Goal: Task Accomplishment & Management: Use online tool/utility

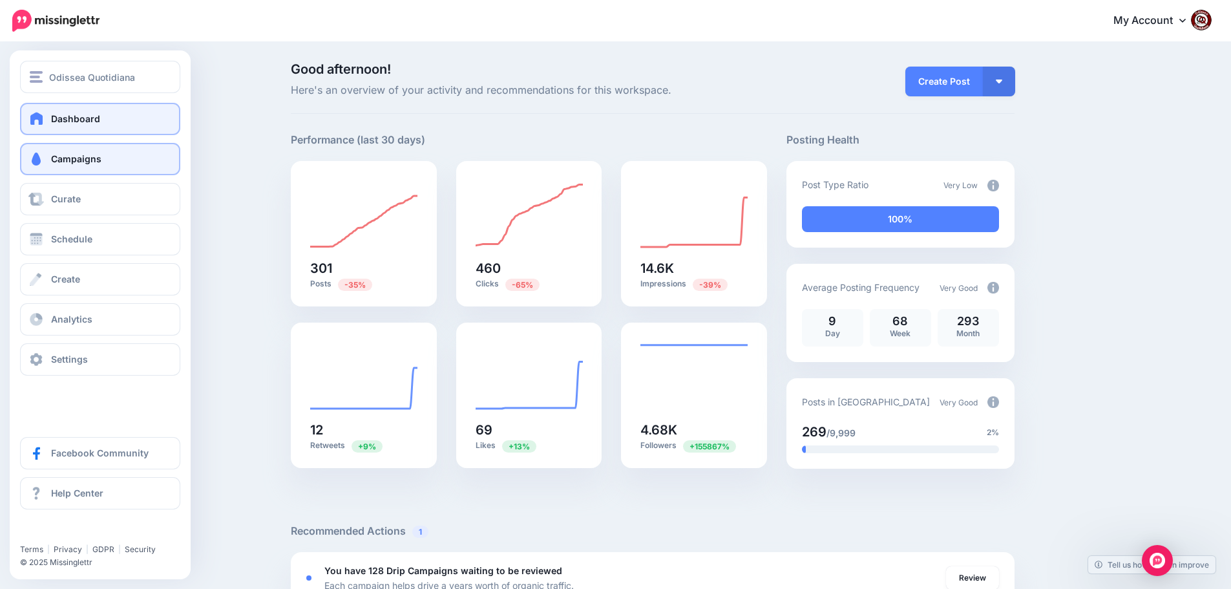
click at [69, 164] on span "Campaigns" at bounding box center [76, 158] width 50 height 11
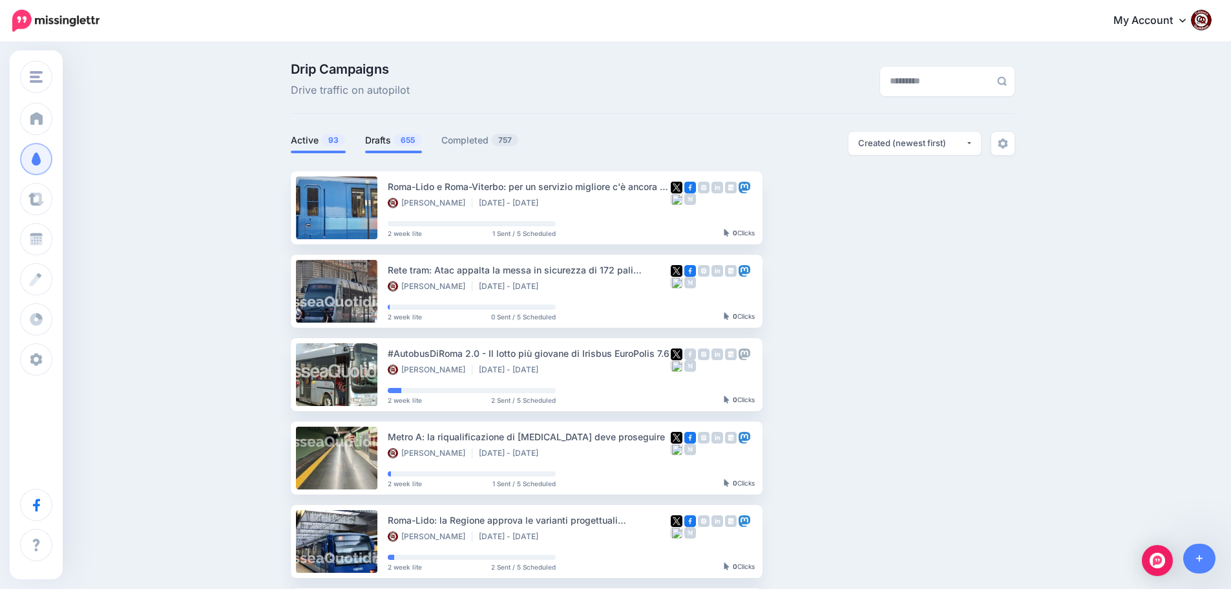
click at [386, 141] on link "Drafts 655" at bounding box center [393, 140] width 57 height 16
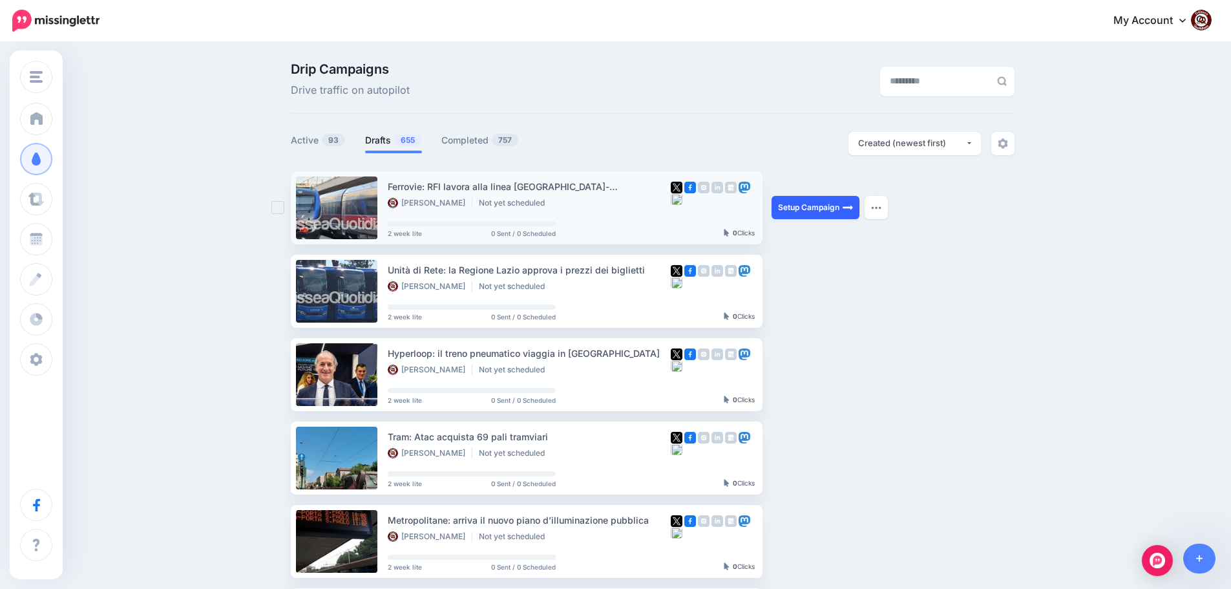
click at [804, 208] on link "Setup Campaign" at bounding box center [816, 207] width 88 height 23
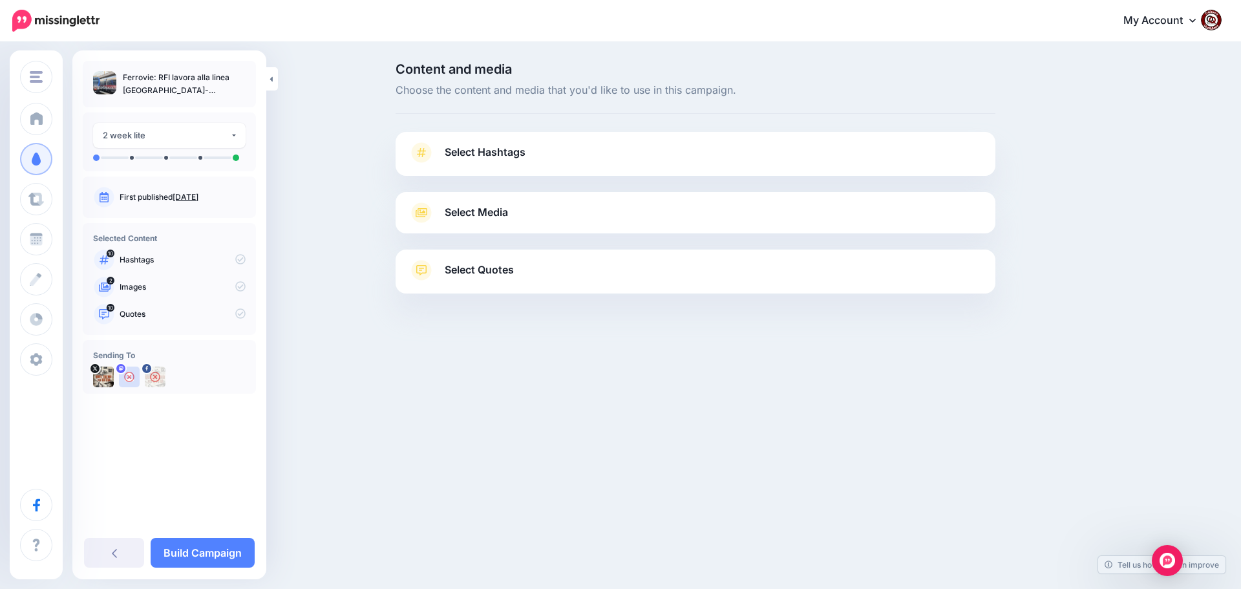
click at [472, 158] on span "Select Hashtags" at bounding box center [485, 151] width 81 height 17
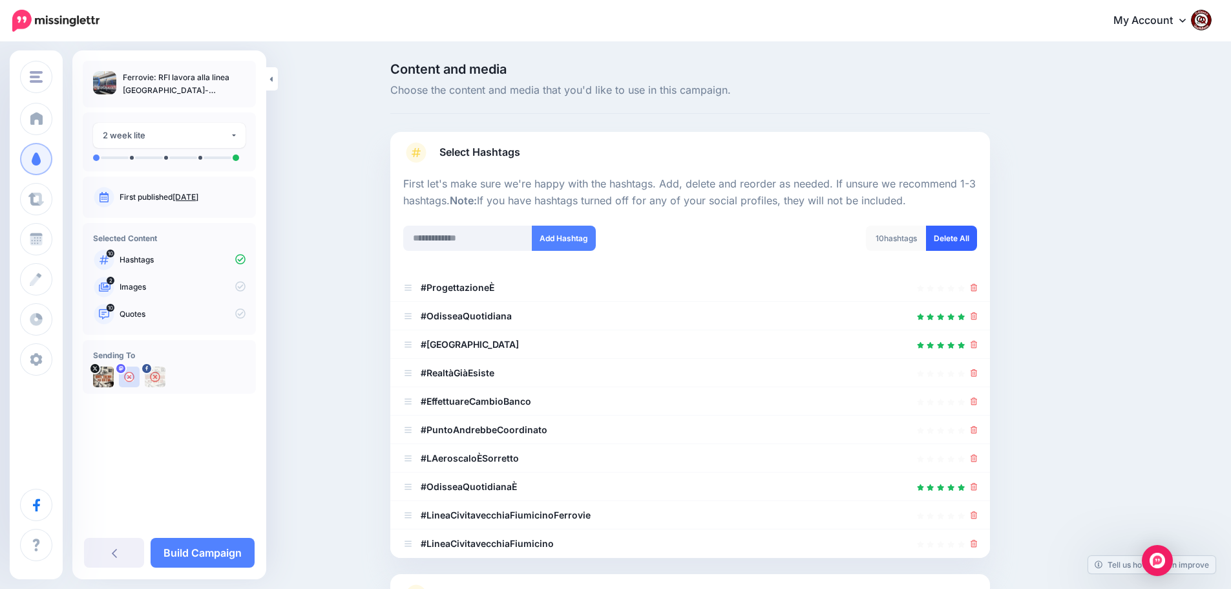
click at [954, 238] on link "Delete All" at bounding box center [951, 238] width 51 height 25
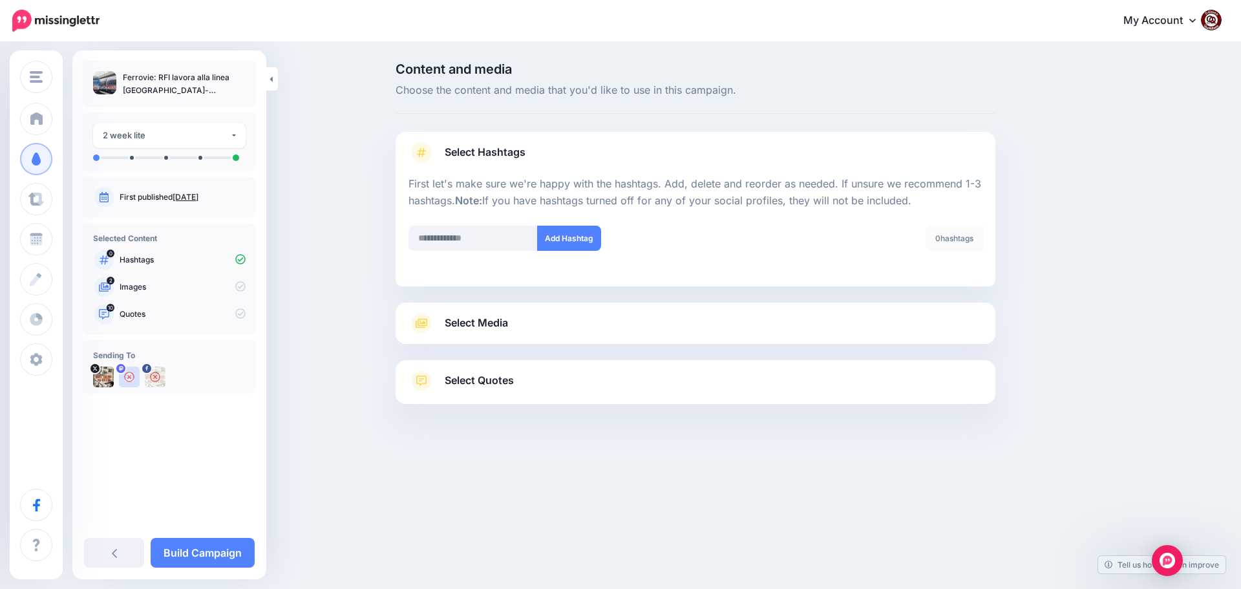
click at [474, 332] on span "Select Media" at bounding box center [476, 322] width 63 height 17
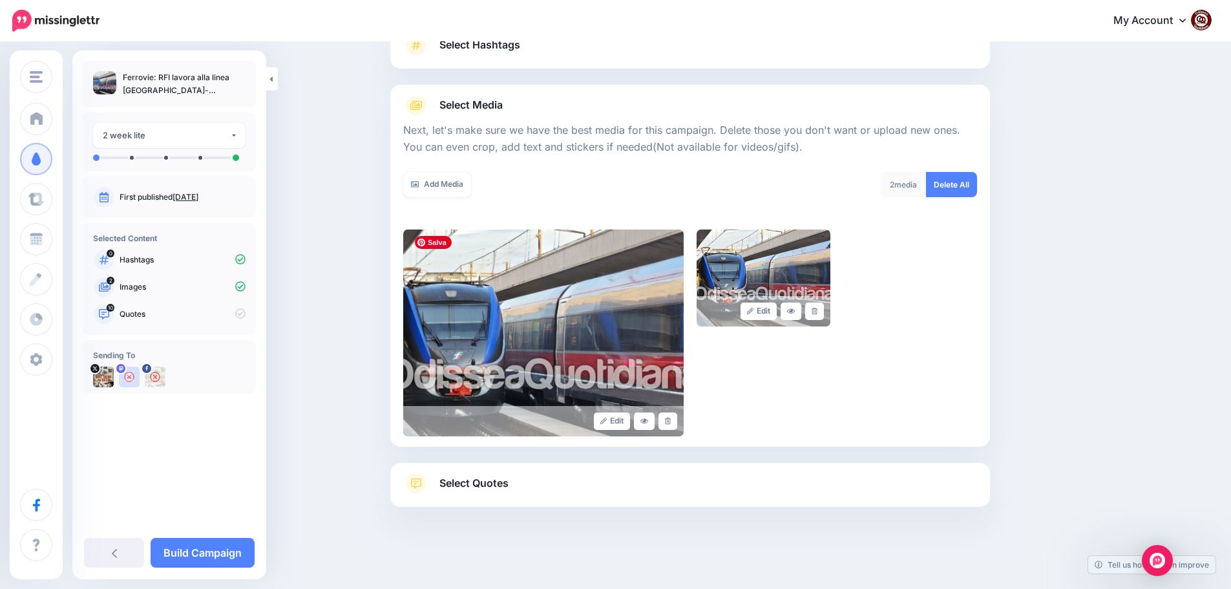
scroll to position [109, 0]
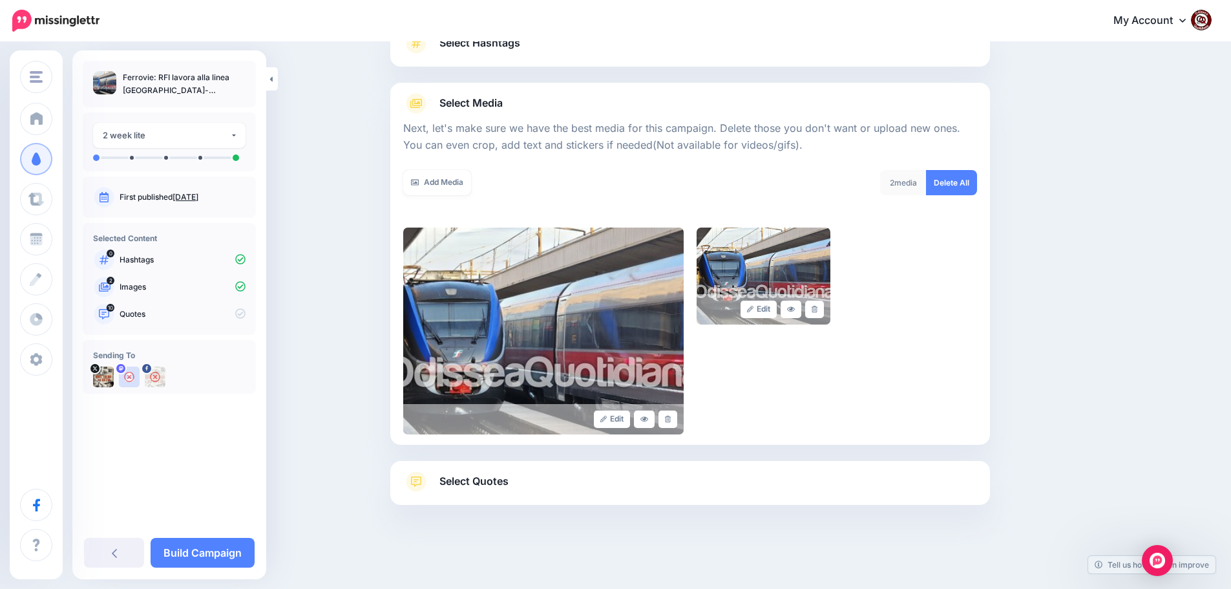
click at [468, 480] on span "Select Quotes" at bounding box center [473, 480] width 69 height 17
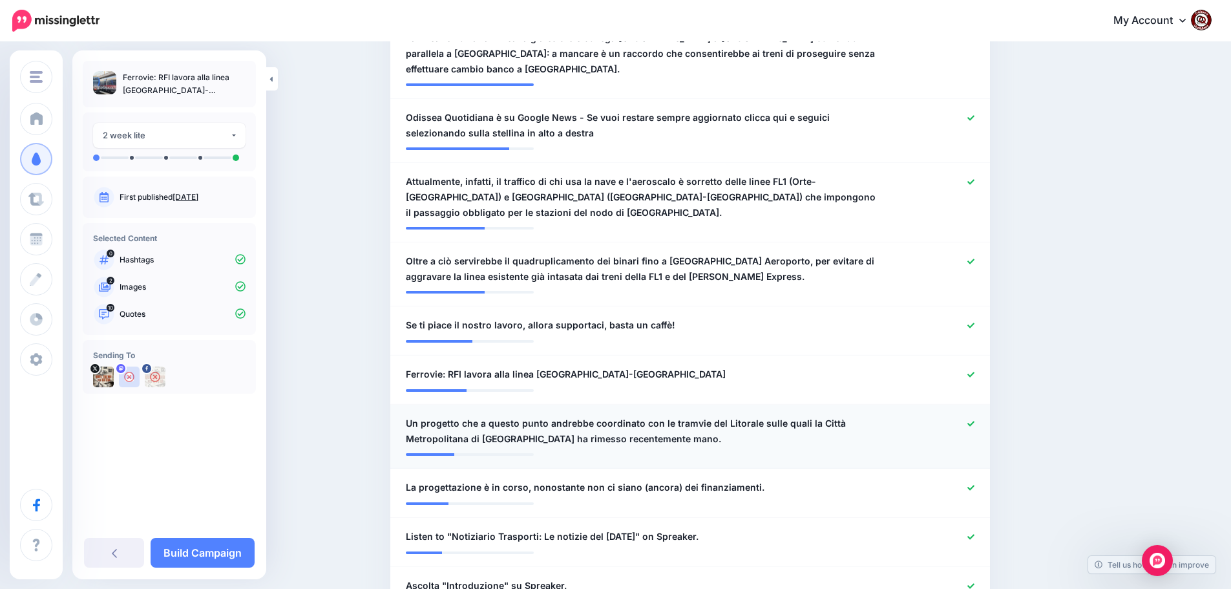
scroll to position [584, 0]
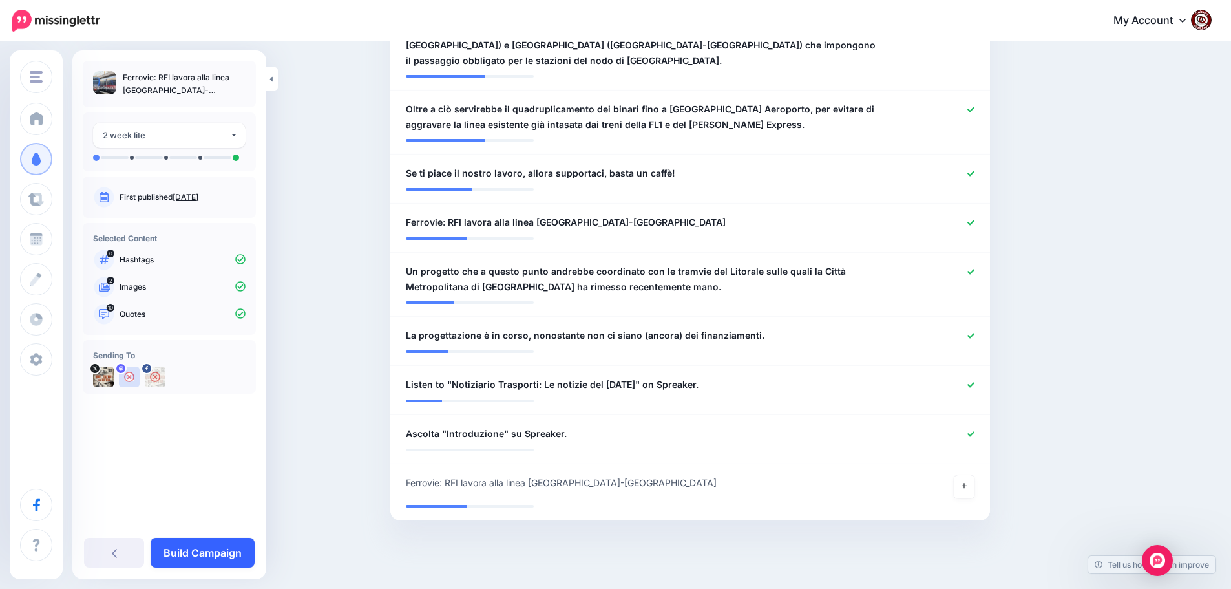
click at [219, 553] on link "Build Campaign" at bounding box center [203, 553] width 104 height 30
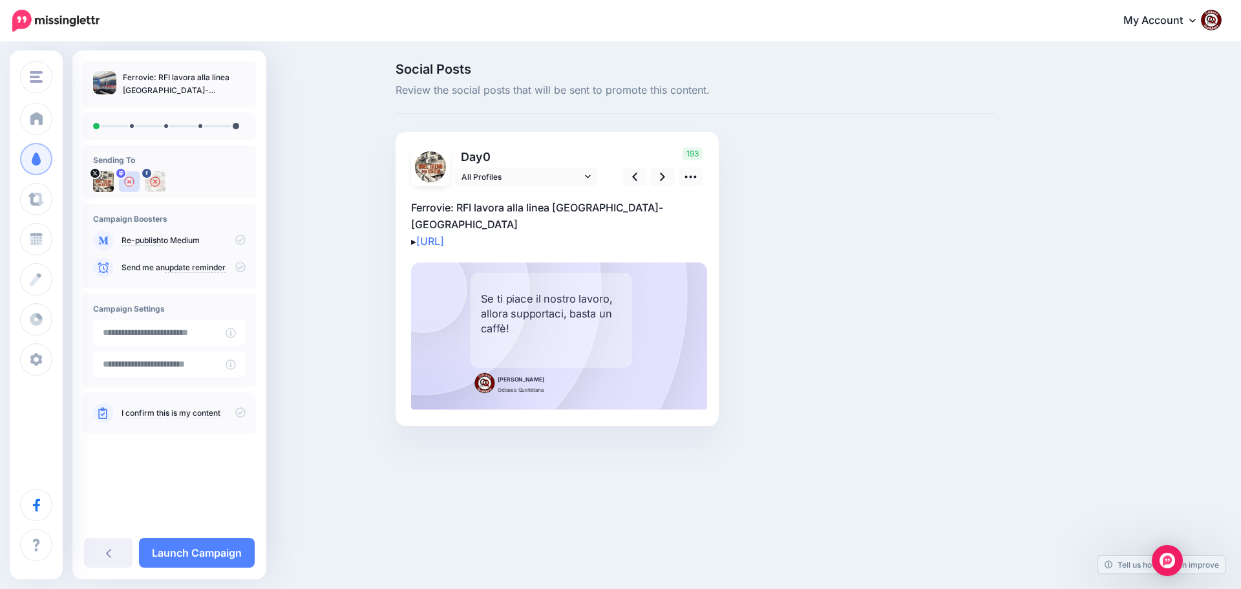
click at [540, 221] on p "Ferrovie: RFI lavora alla linea [GEOGRAPHIC_DATA]-Fiumicino ▸ [URL]" at bounding box center [557, 224] width 292 height 50
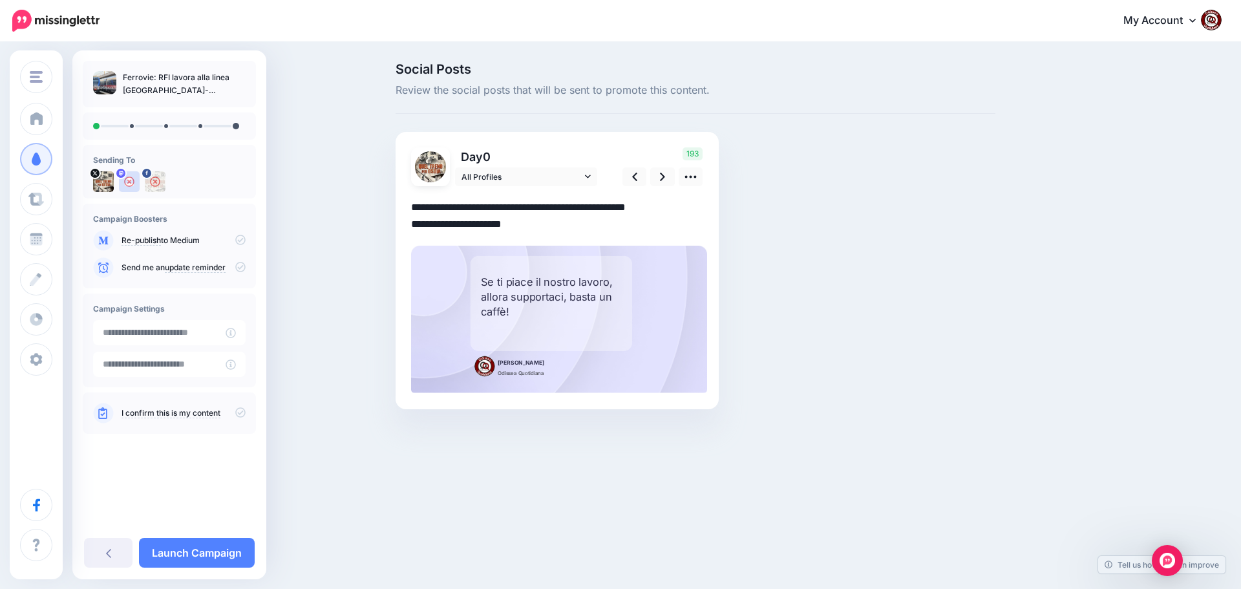
drag, startPoint x: 536, startPoint y: 223, endPoint x: 407, endPoint y: 205, distance: 130.5
click at [407, 205] on div "Day 0 All Profiles" at bounding box center [557, 270] width 323 height 277
paste textarea "**********"
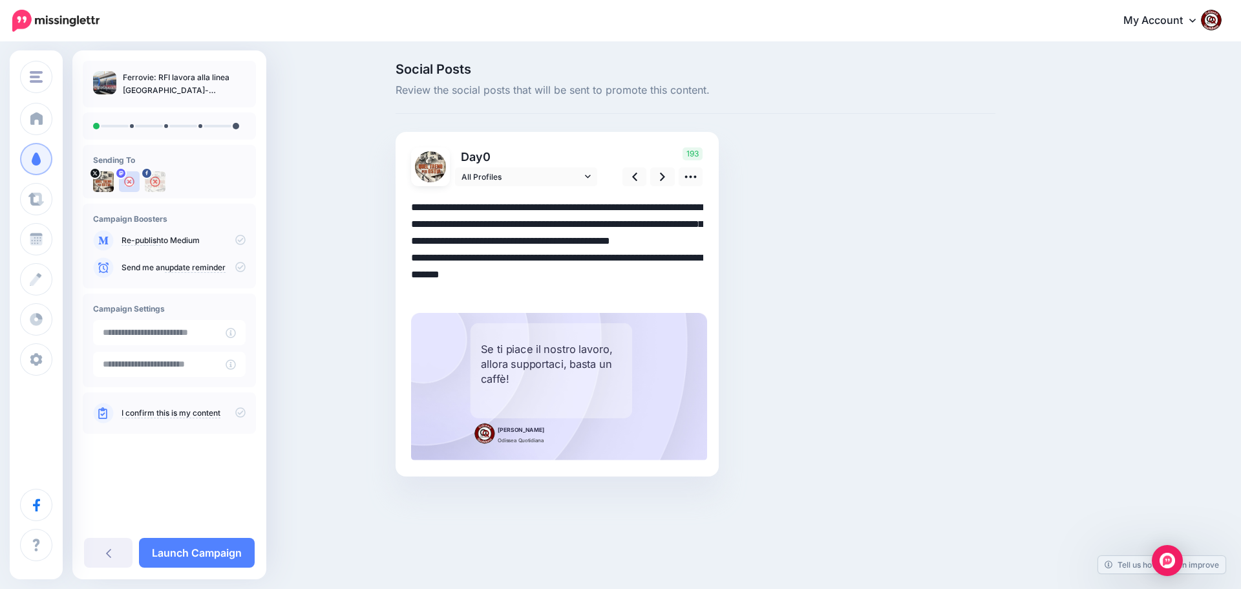
click at [664, 242] on textarea "**********" at bounding box center [557, 249] width 292 height 101
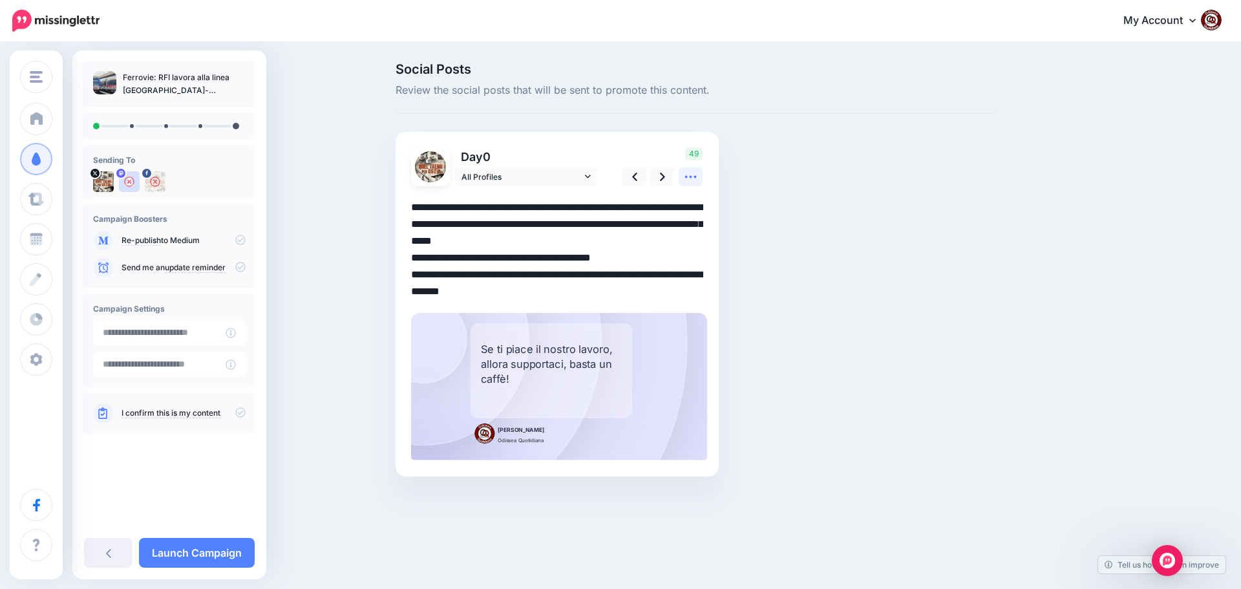
click at [686, 182] on icon at bounding box center [691, 177] width 14 height 14
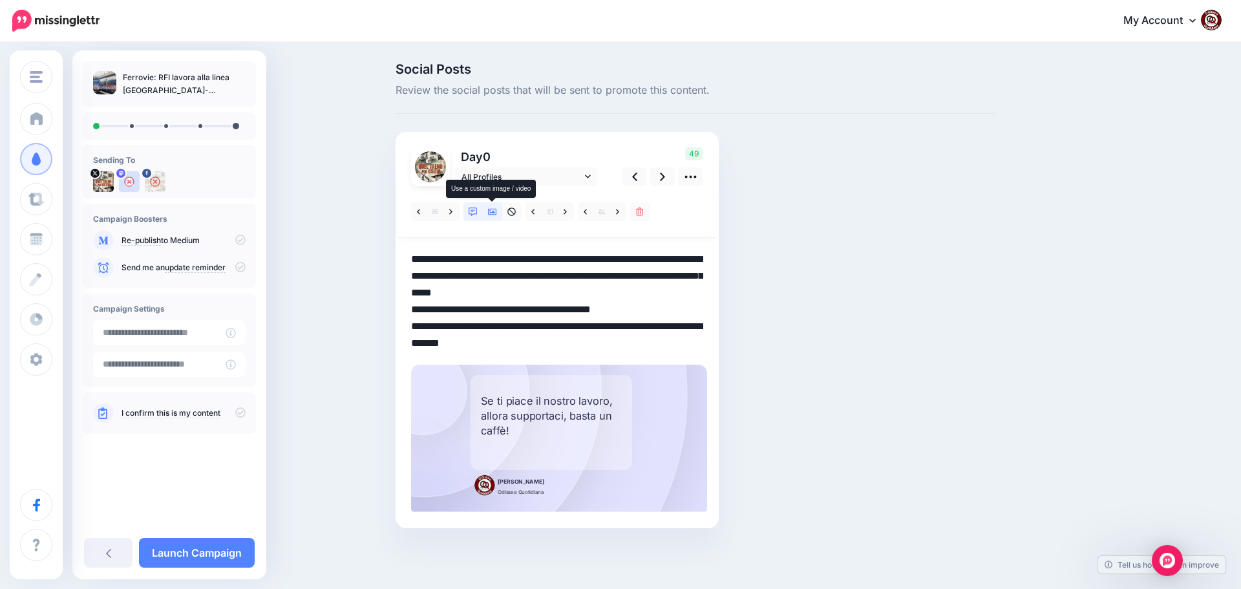
click at [490, 211] on icon at bounding box center [492, 212] width 9 height 6
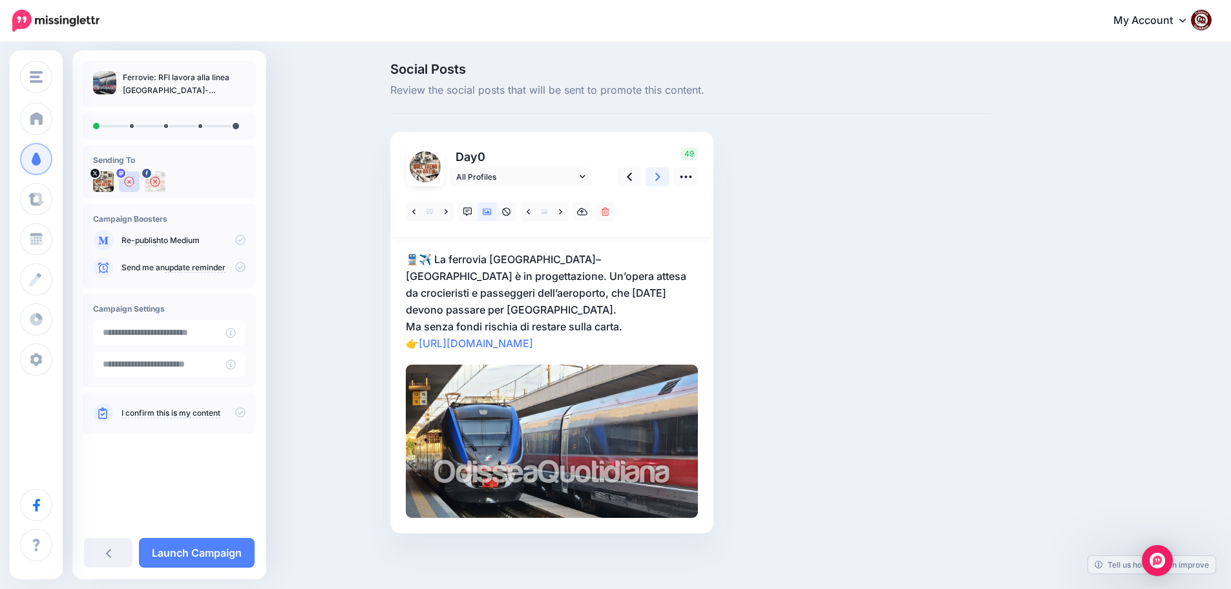
click at [661, 178] on icon at bounding box center [657, 177] width 5 height 14
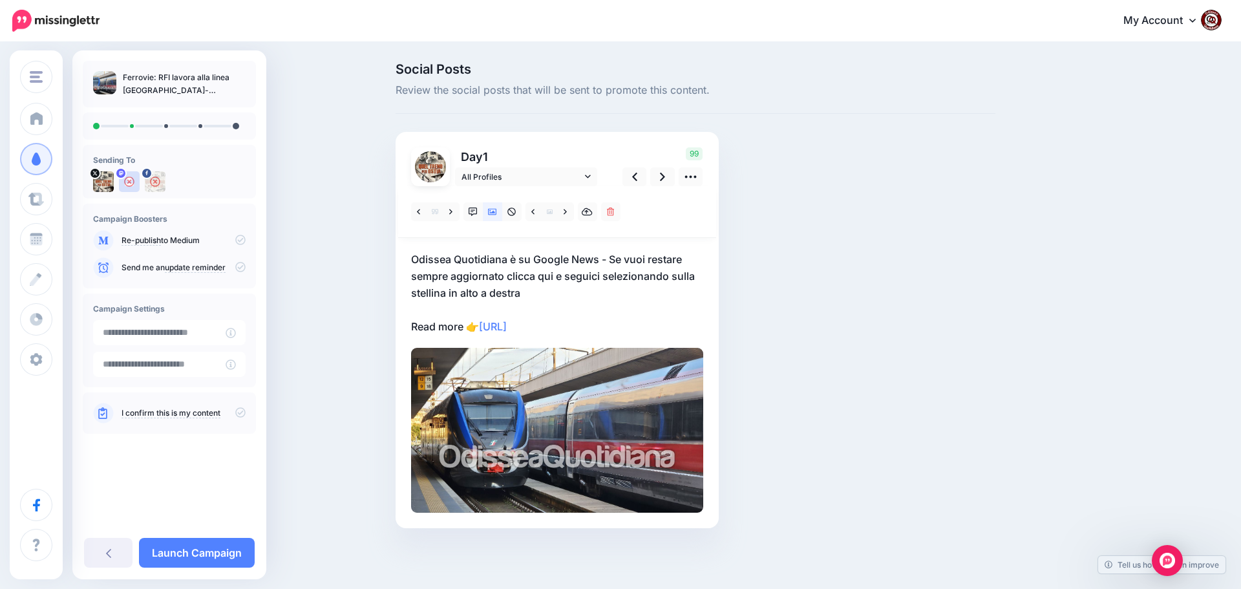
click at [609, 324] on p "Odissea Quotidiana è su Google News - Se vuoi restare sempre aggiornato clicca …" at bounding box center [557, 293] width 292 height 84
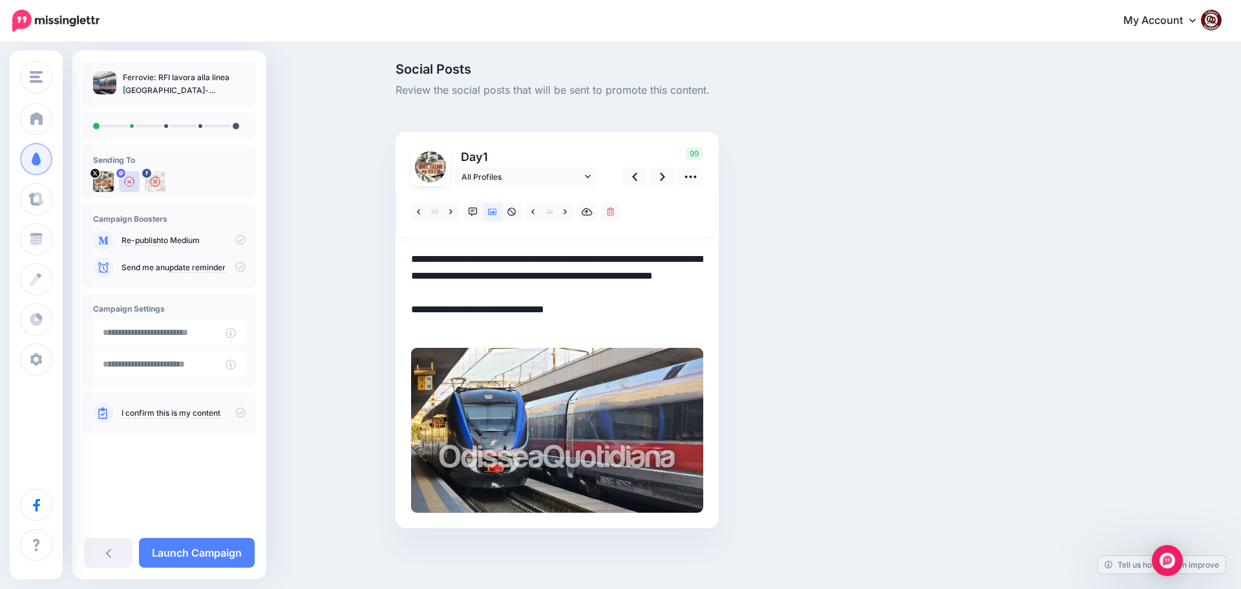
drag, startPoint x: 595, startPoint y: 327, endPoint x: 396, endPoint y: 264, distance: 208.9
click at [396, 264] on div "Day 1 All Profiles" at bounding box center [557, 330] width 323 height 396
paste textarea "**********"
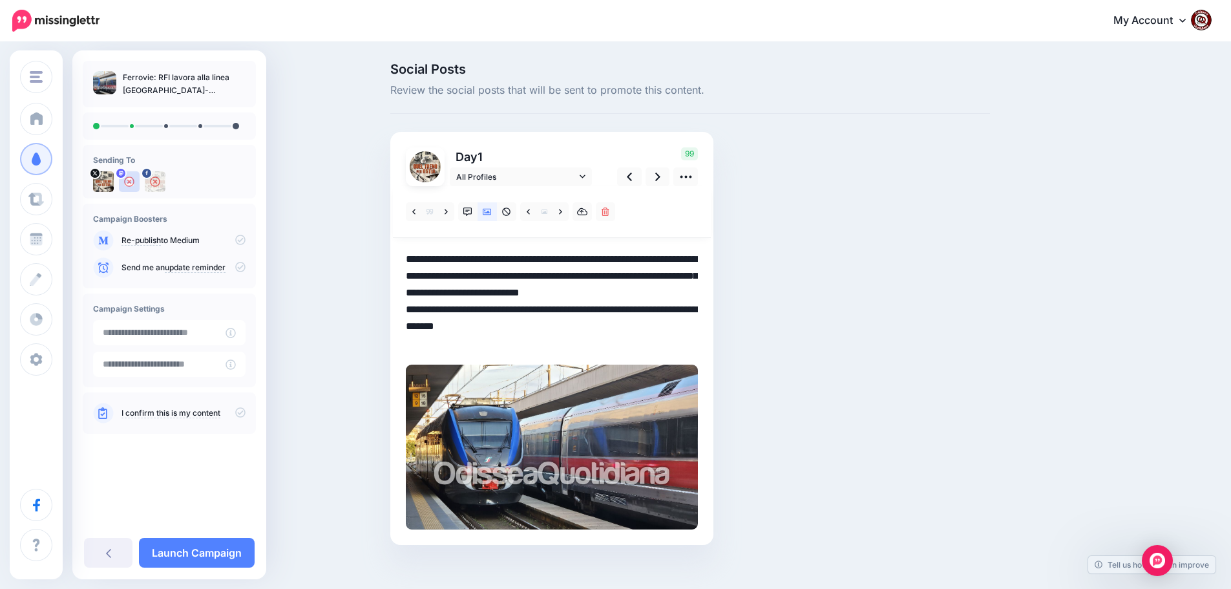
click at [593, 295] on textarea "**********" at bounding box center [552, 301] width 292 height 101
click at [660, 180] on icon at bounding box center [657, 177] width 5 height 14
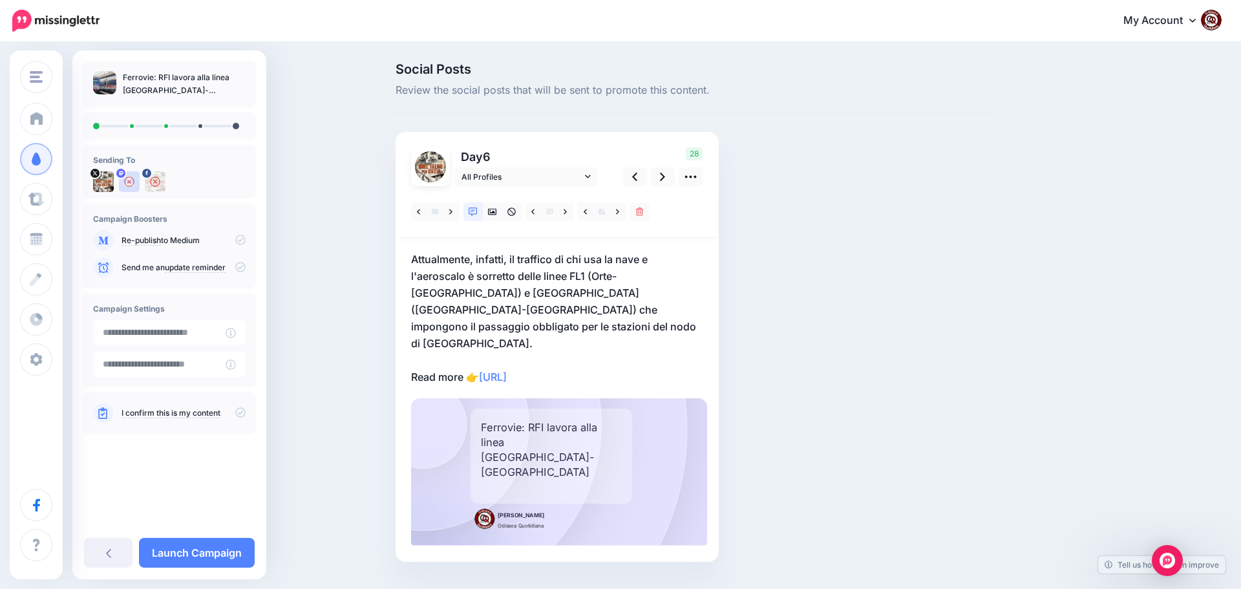
click at [608, 343] on p "Attualmente, infatti, il traffico di chi usa la nave e l'aeroscalo è sorretto d…" at bounding box center [557, 318] width 292 height 134
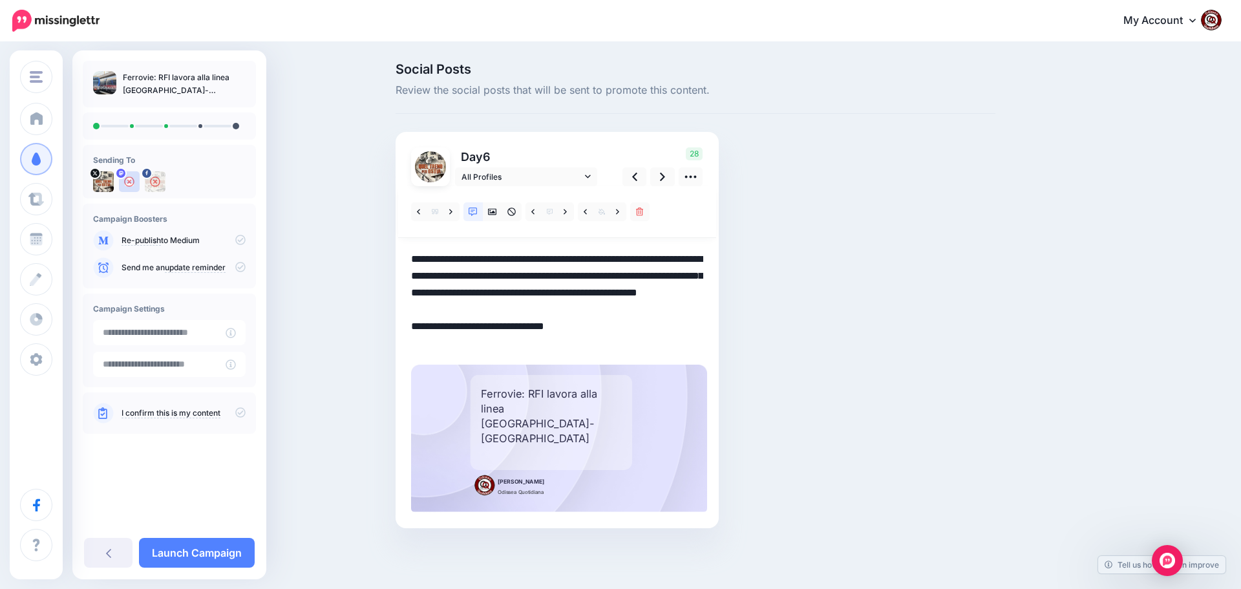
drag, startPoint x: 598, startPoint y: 344, endPoint x: 362, endPoint y: 243, distance: 256.5
click at [362, 243] on div "Social Posts Review the social posts that will be sent to promote this content.…" at bounding box center [620, 314] width 1241 height 543
paste textarea "**********"
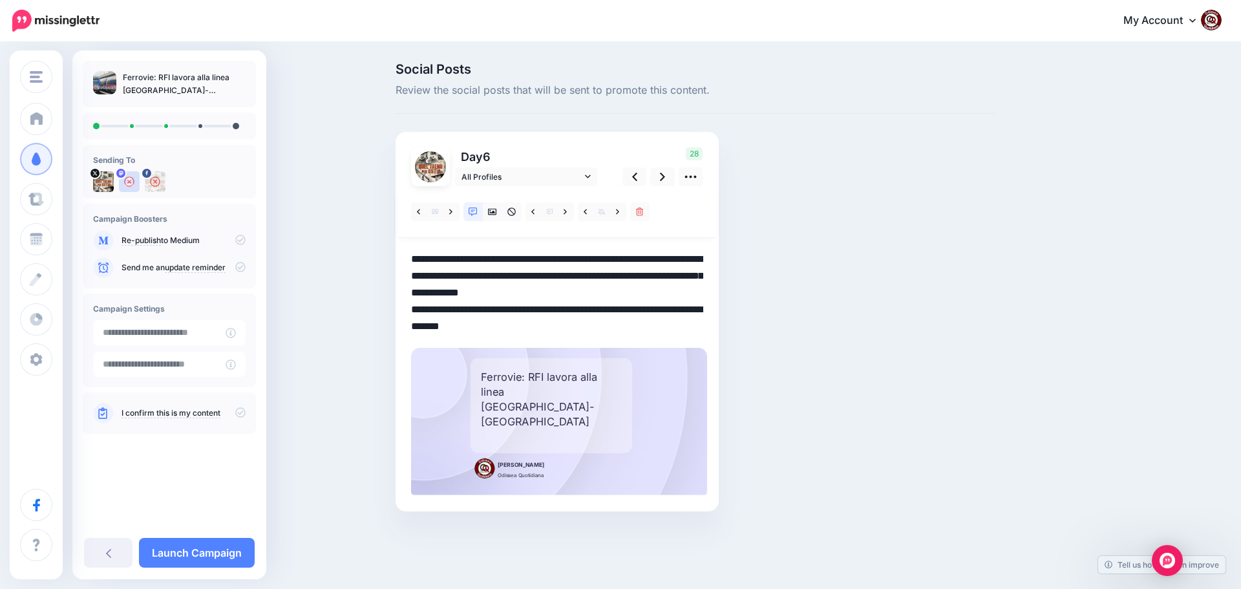
click at [653, 292] on textarea "**********" at bounding box center [557, 293] width 292 height 84
click at [494, 213] on icon at bounding box center [492, 212] width 9 height 6
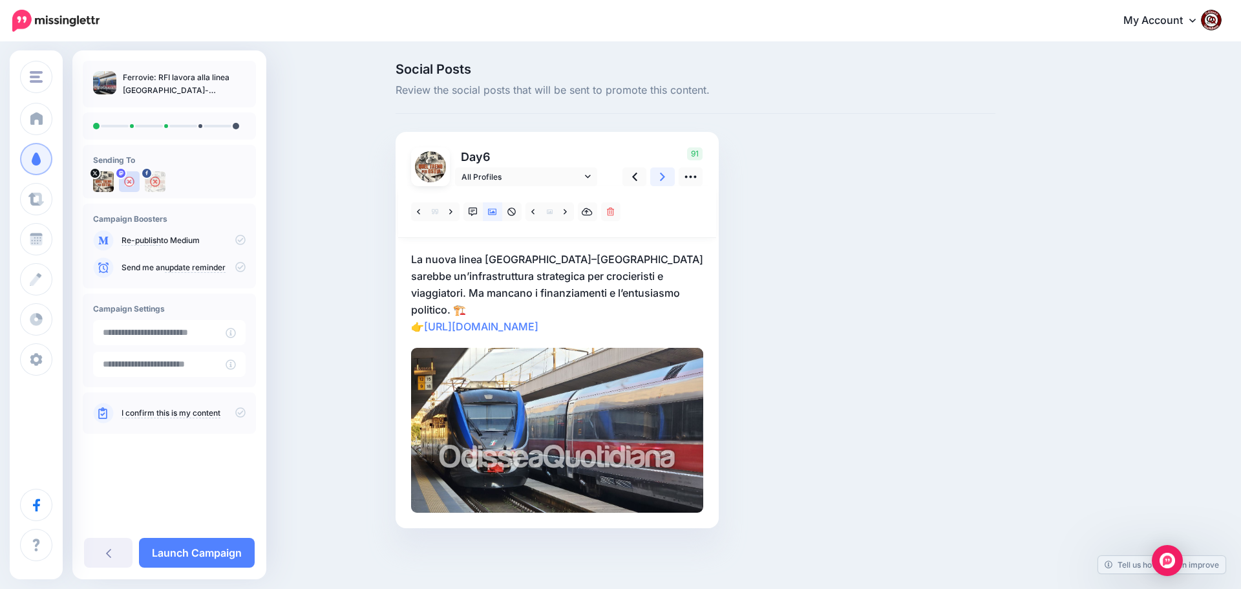
click at [661, 175] on icon at bounding box center [662, 177] width 5 height 8
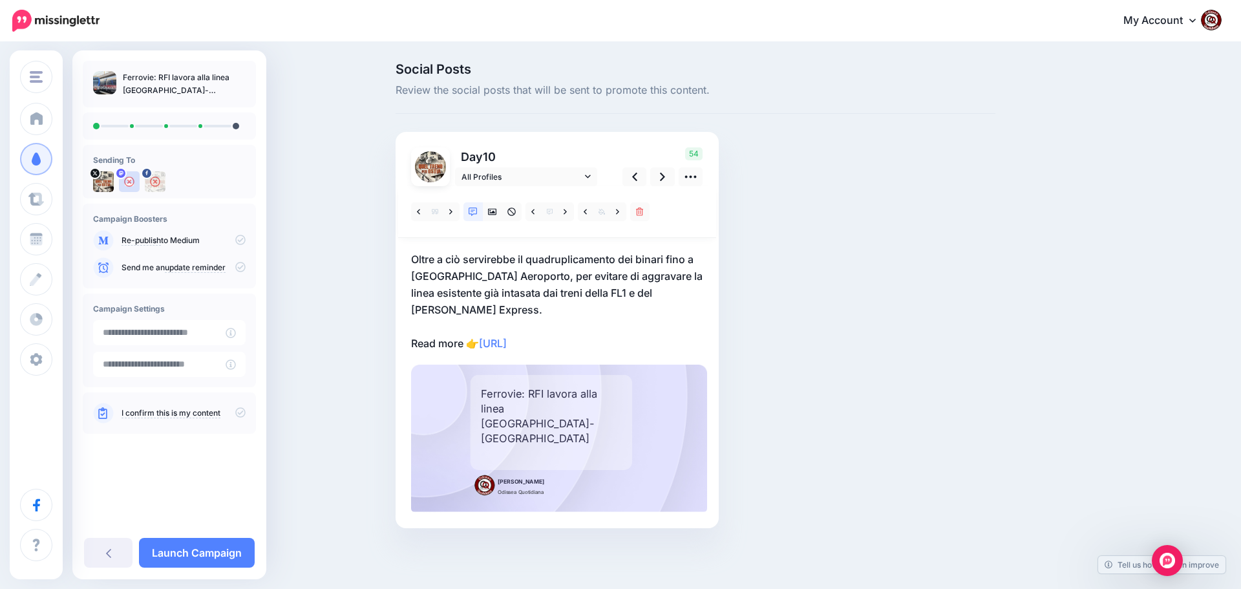
click at [608, 340] on p "Oltre a ciò servirebbe il quadruplicamento dei binari fino a Fiumicino Aeroport…" at bounding box center [557, 301] width 292 height 101
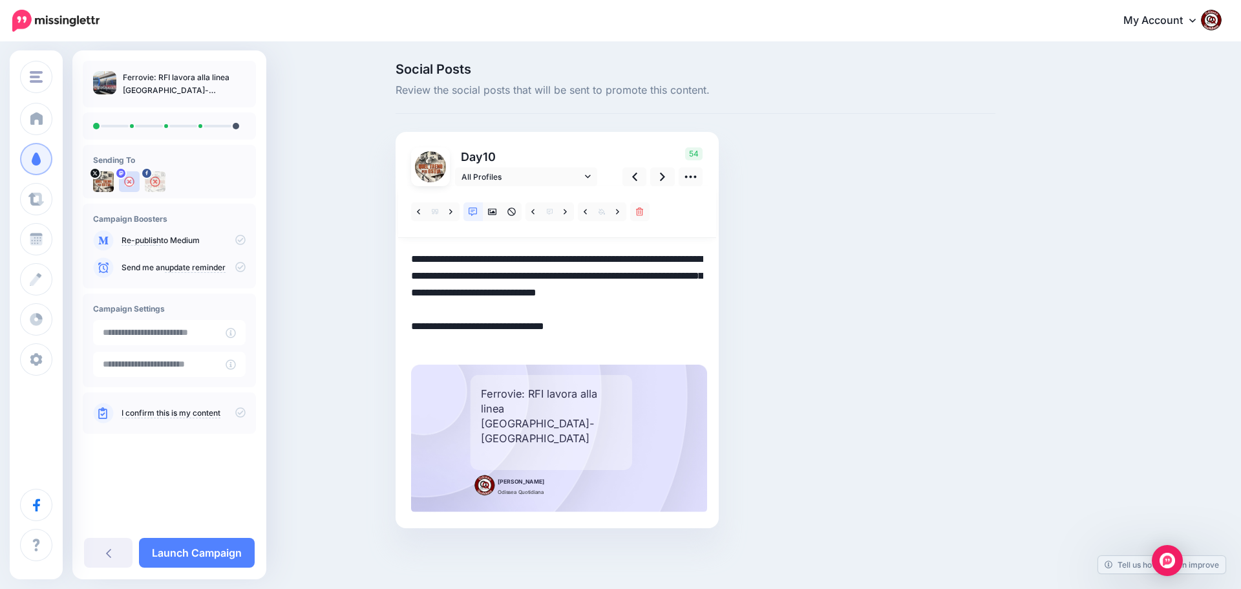
drag, startPoint x: 593, startPoint y: 344, endPoint x: 384, endPoint y: 255, distance: 227.9
click at [384, 255] on div "Social Posts Review the social posts that will be sent to promote this content.…" at bounding box center [620, 314] width 1241 height 543
paste textarea "**********"
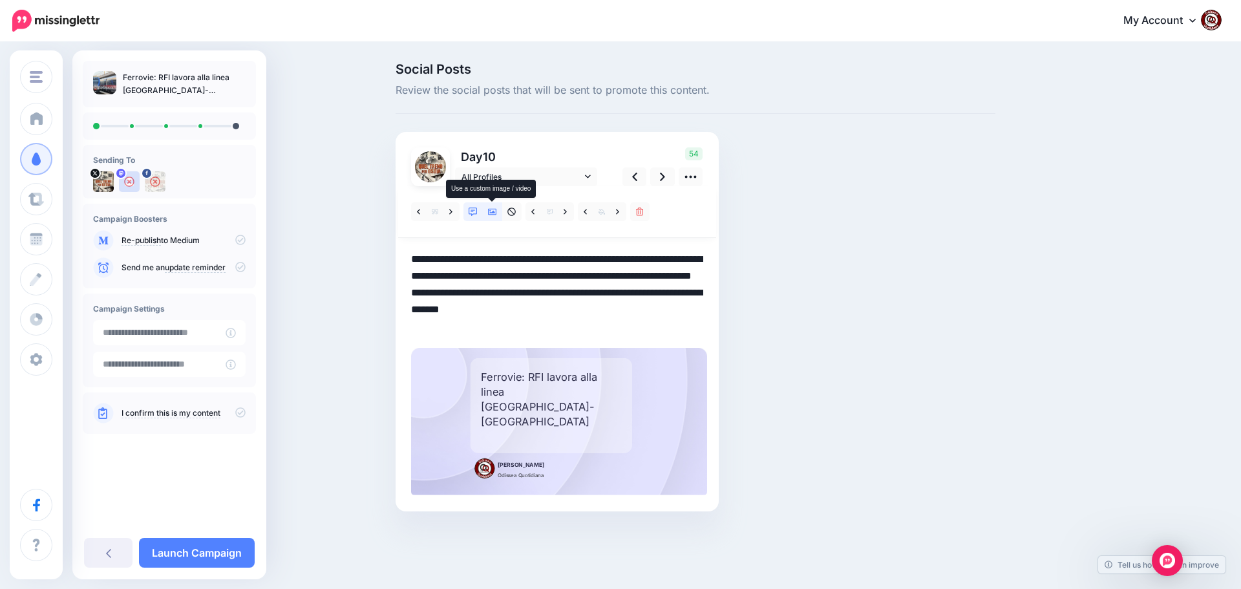
click at [492, 211] on icon at bounding box center [492, 211] width 9 height 9
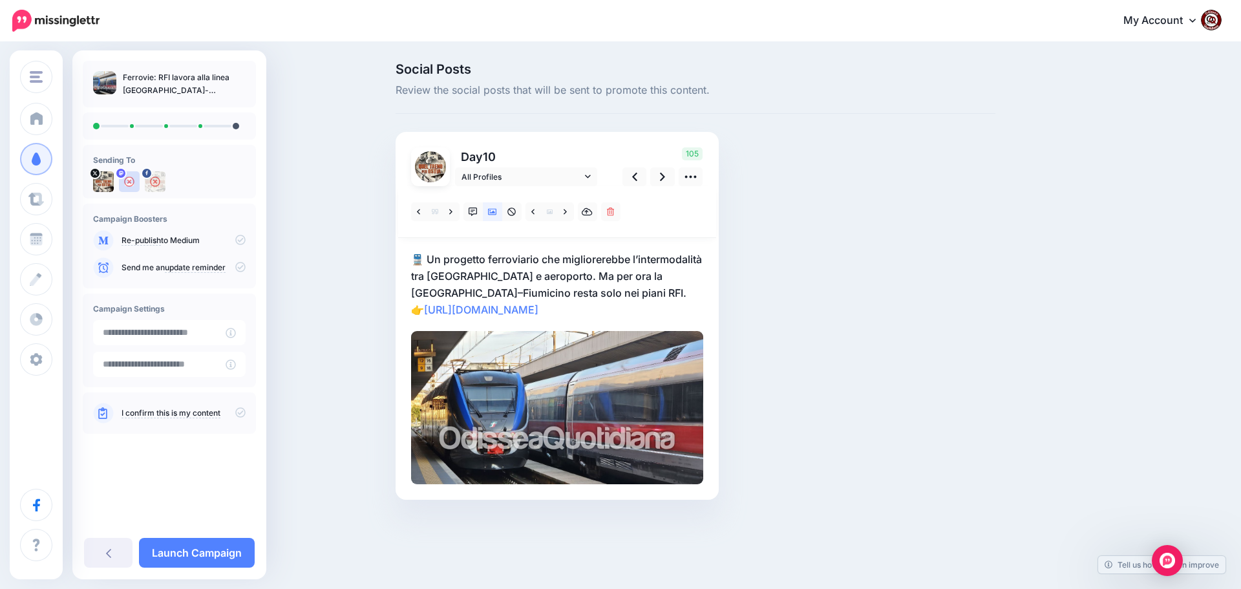
click at [658, 291] on p "🚆 Un progetto ferroviario che migliorerebbe l’intermodalità tra porto e aeropor…" at bounding box center [557, 284] width 292 height 67
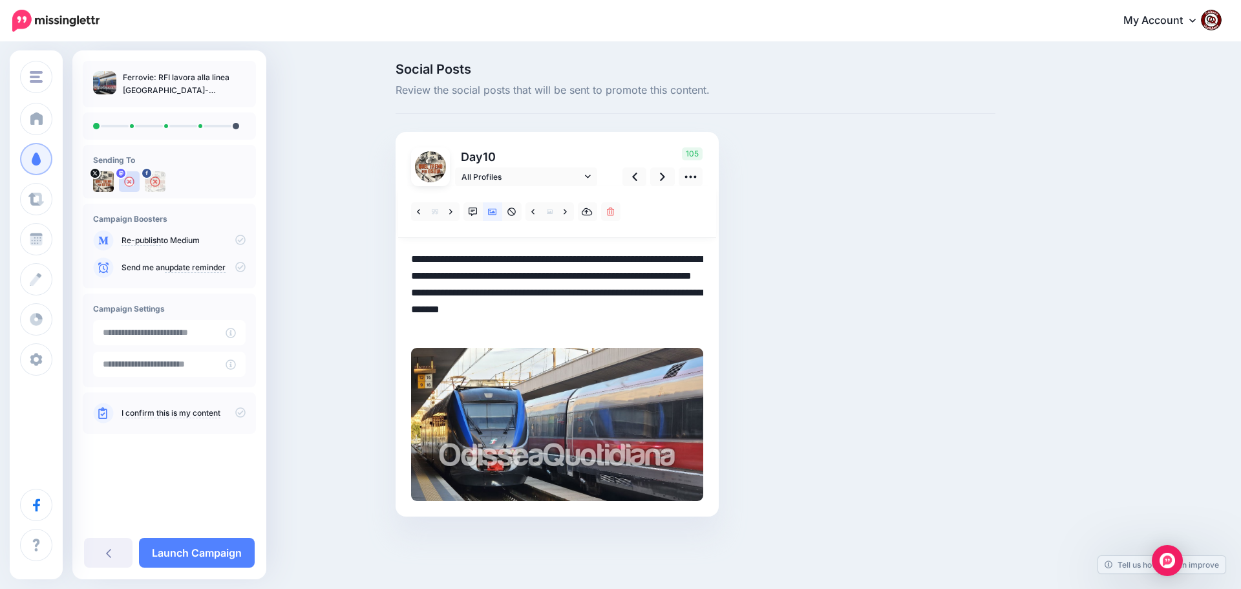
click at [655, 293] on textarea "**********" at bounding box center [557, 293] width 292 height 84
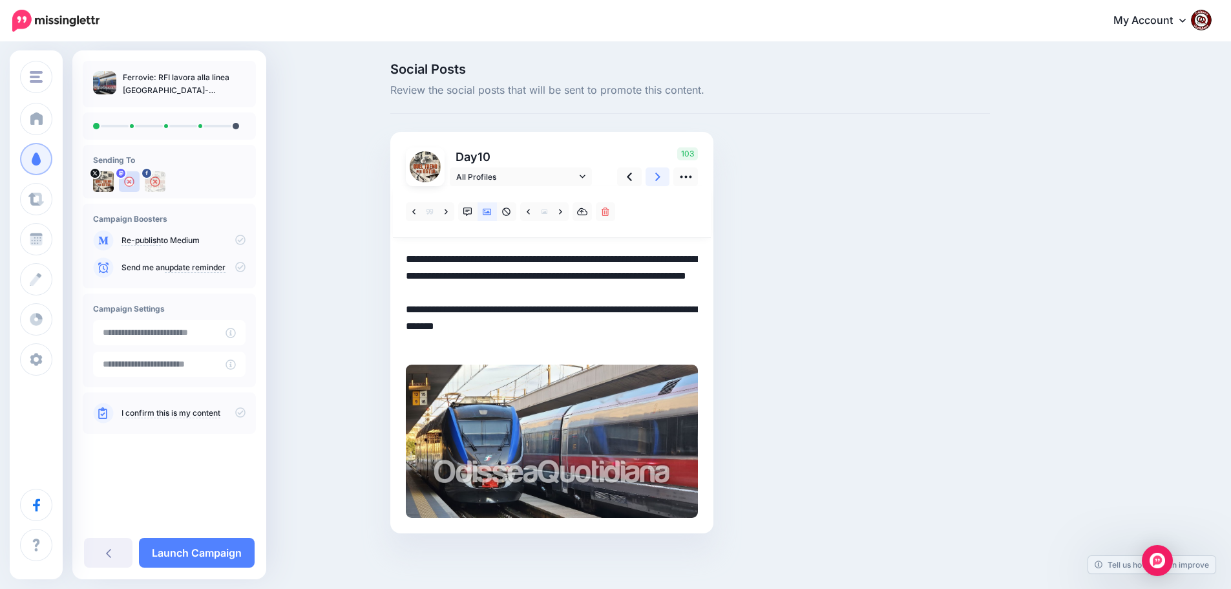
click at [661, 175] on icon at bounding box center [657, 177] width 5 height 14
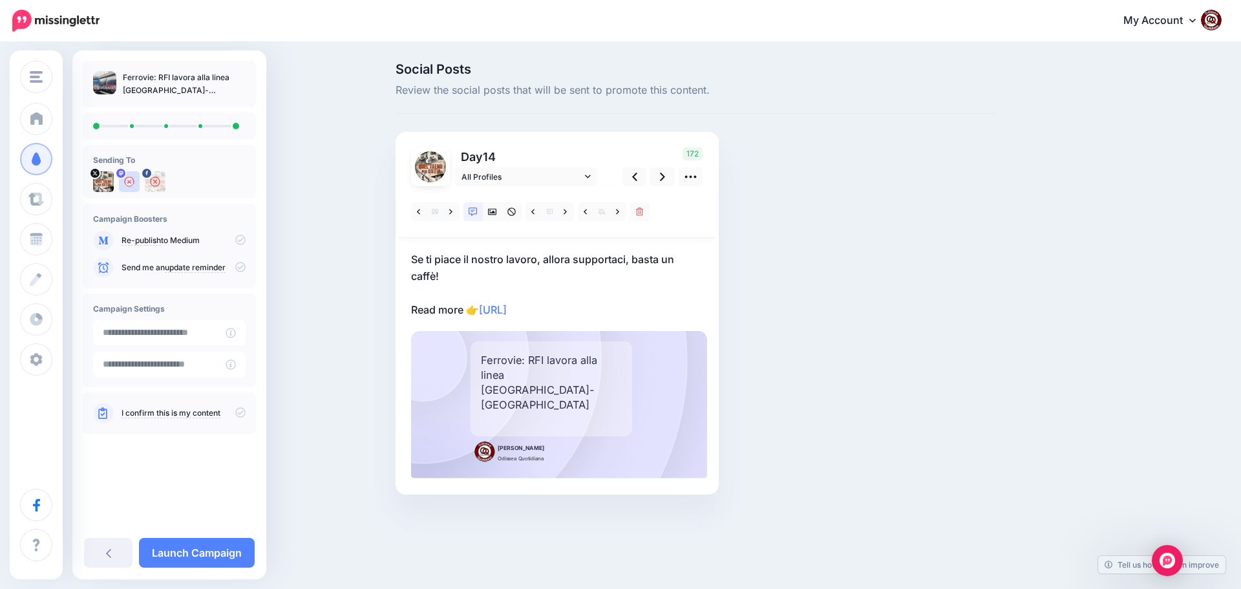
click at [624, 312] on p "Se ti piace il nostro lavoro, allora supportaci, basta un caffè! Read more 👉 ht…" at bounding box center [557, 284] width 292 height 67
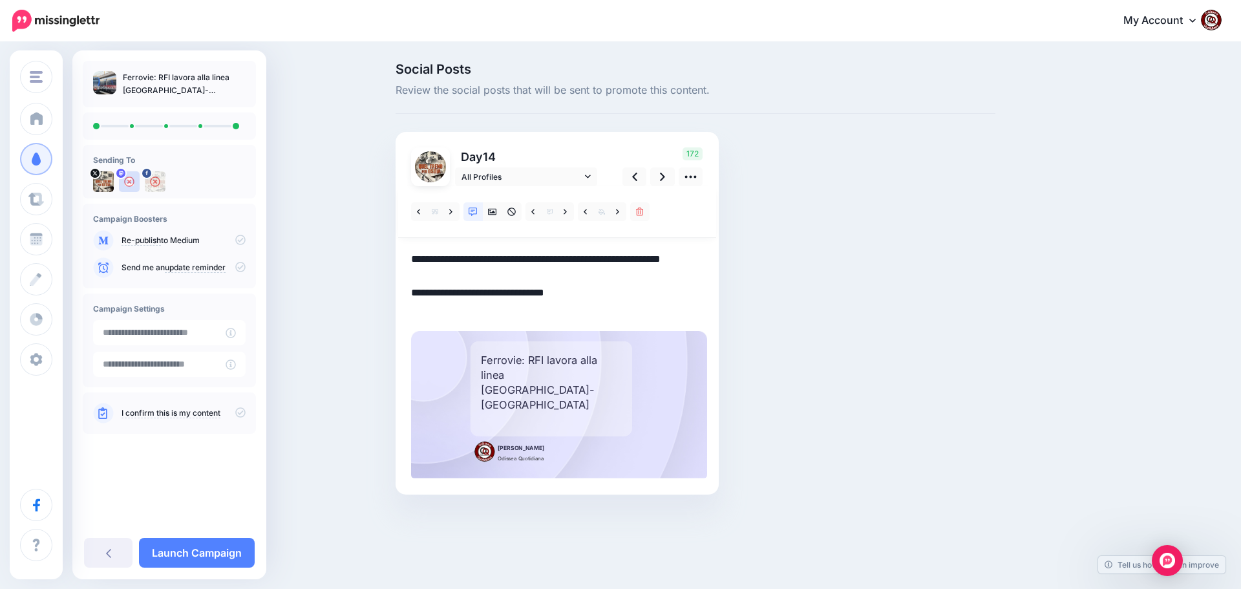
drag, startPoint x: 604, startPoint y: 312, endPoint x: 404, endPoint y: 252, distance: 209.0
click at [404, 252] on div "Day 14 All Profiles" at bounding box center [557, 313] width 323 height 363
paste textarea "**********"
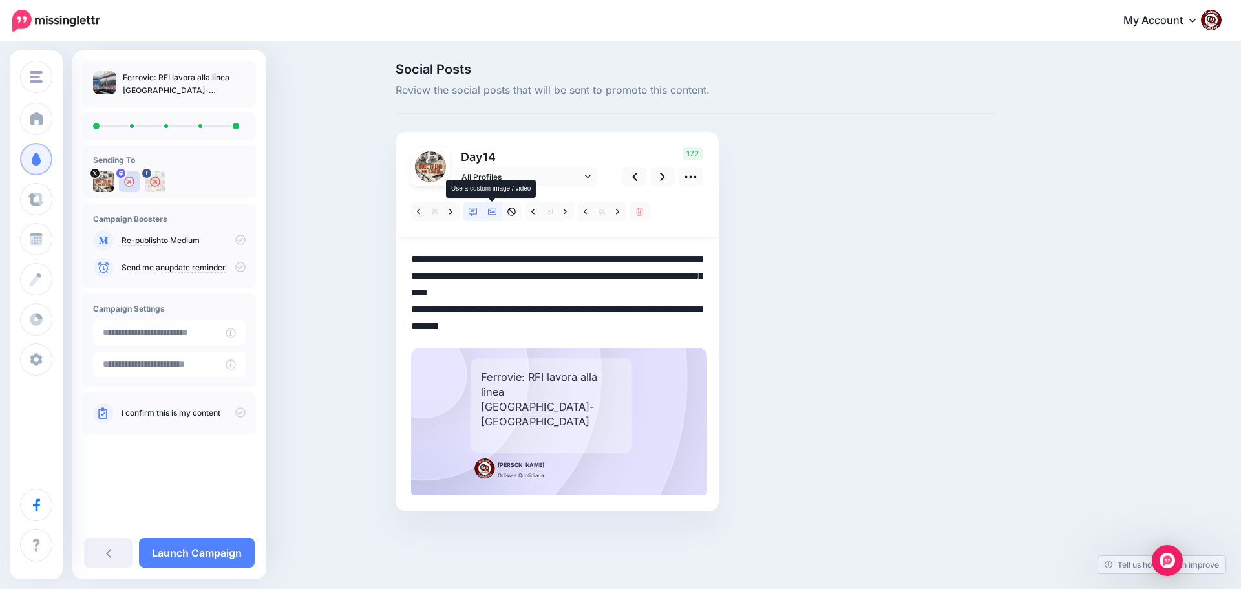
type textarea "**********"
click at [493, 215] on icon at bounding box center [492, 212] width 9 height 6
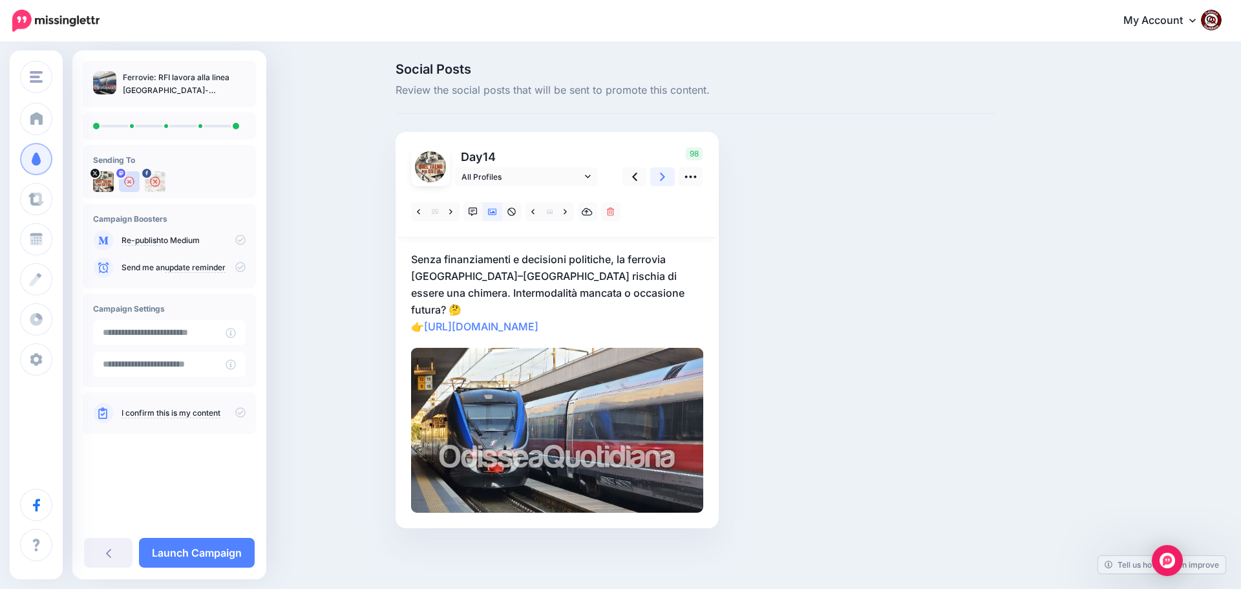
click at [660, 177] on icon at bounding box center [662, 177] width 5 height 14
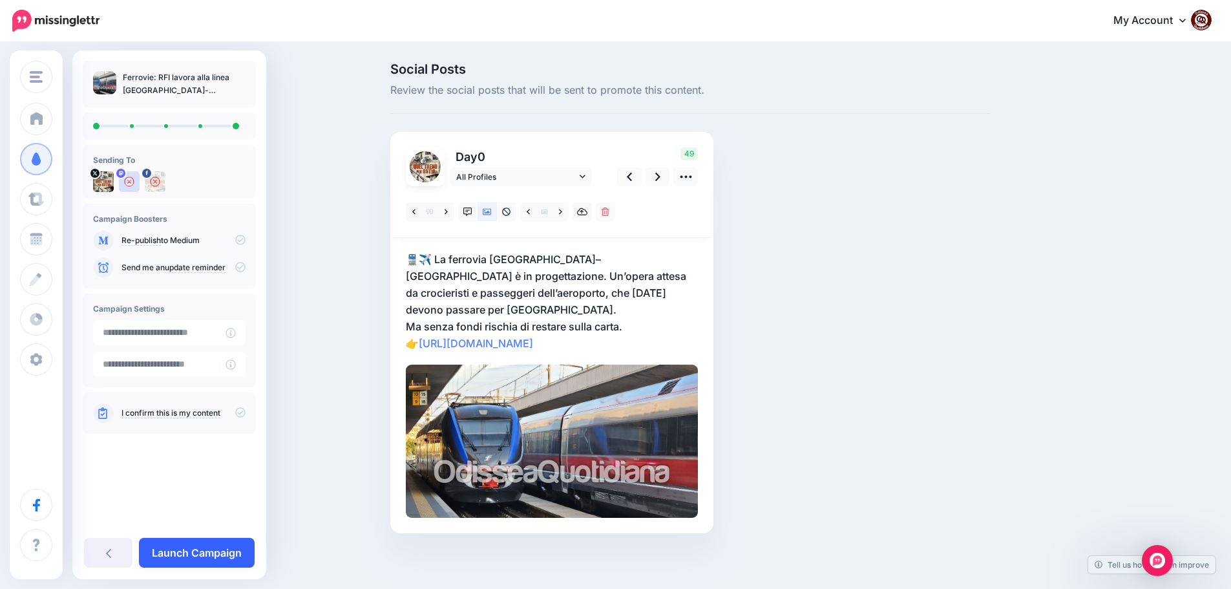
click at [191, 553] on link "Launch Campaign" at bounding box center [197, 553] width 116 height 30
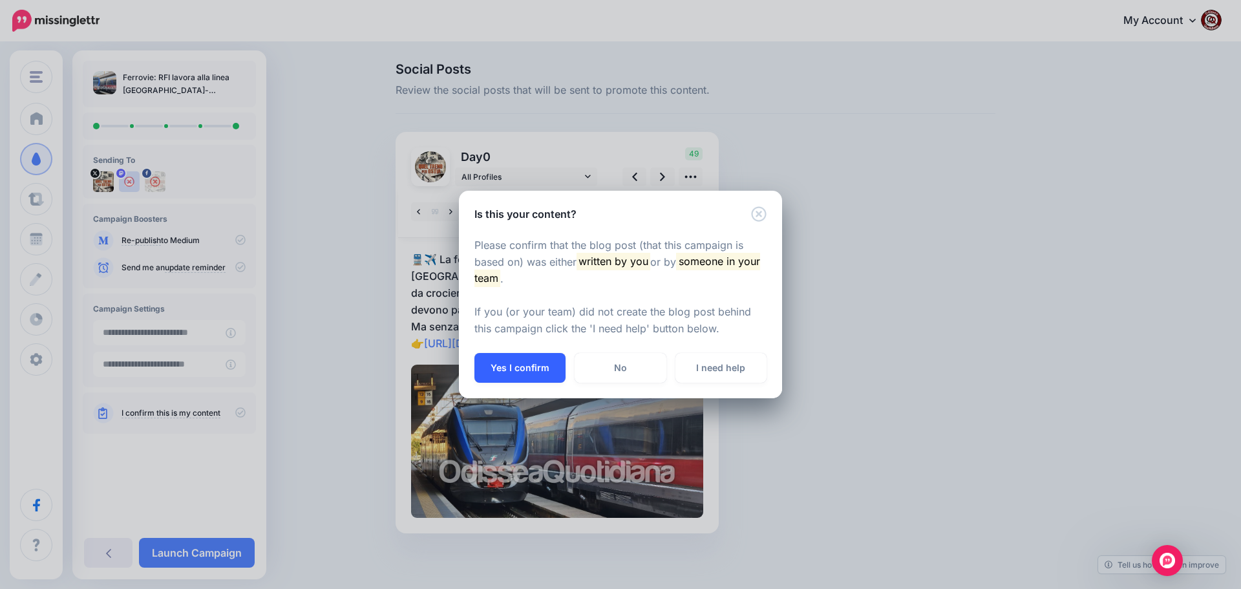
click at [520, 366] on button "Yes I confirm" at bounding box center [519, 368] width 91 height 30
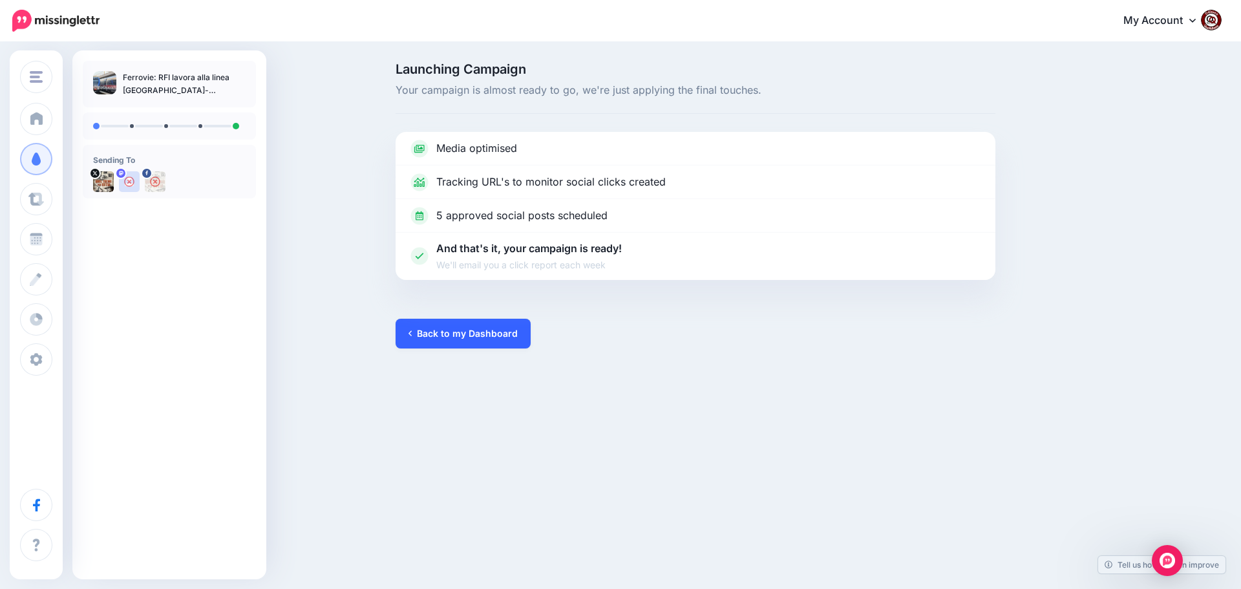
click at [461, 332] on link "Back to my Dashboard" at bounding box center [463, 334] width 135 height 30
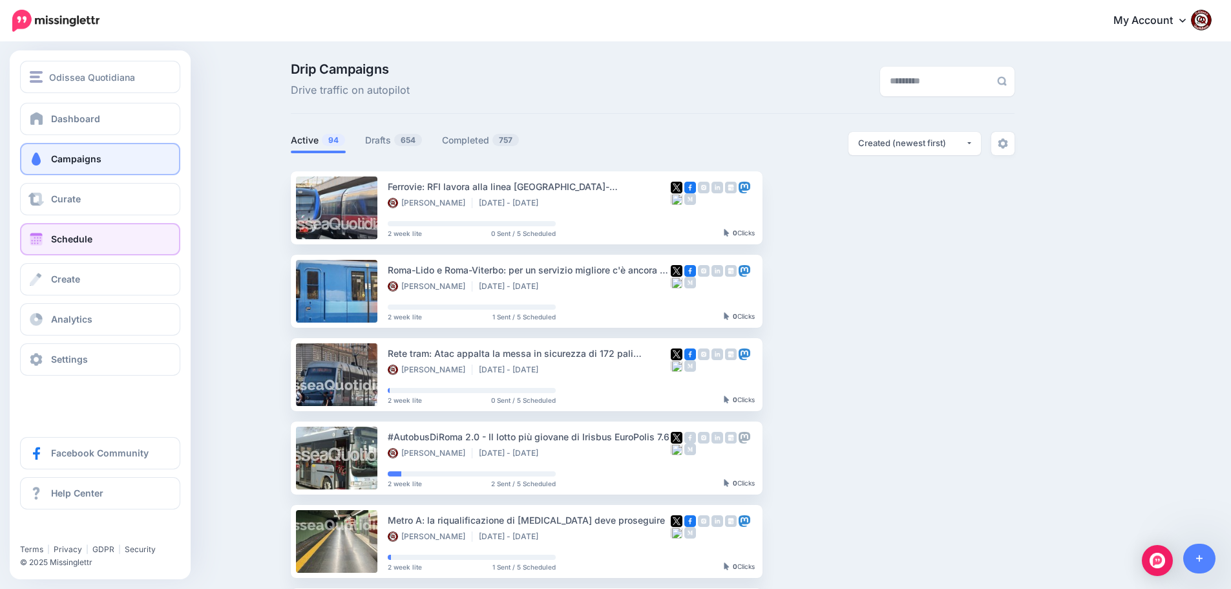
click at [59, 239] on span "Schedule" at bounding box center [71, 238] width 41 height 11
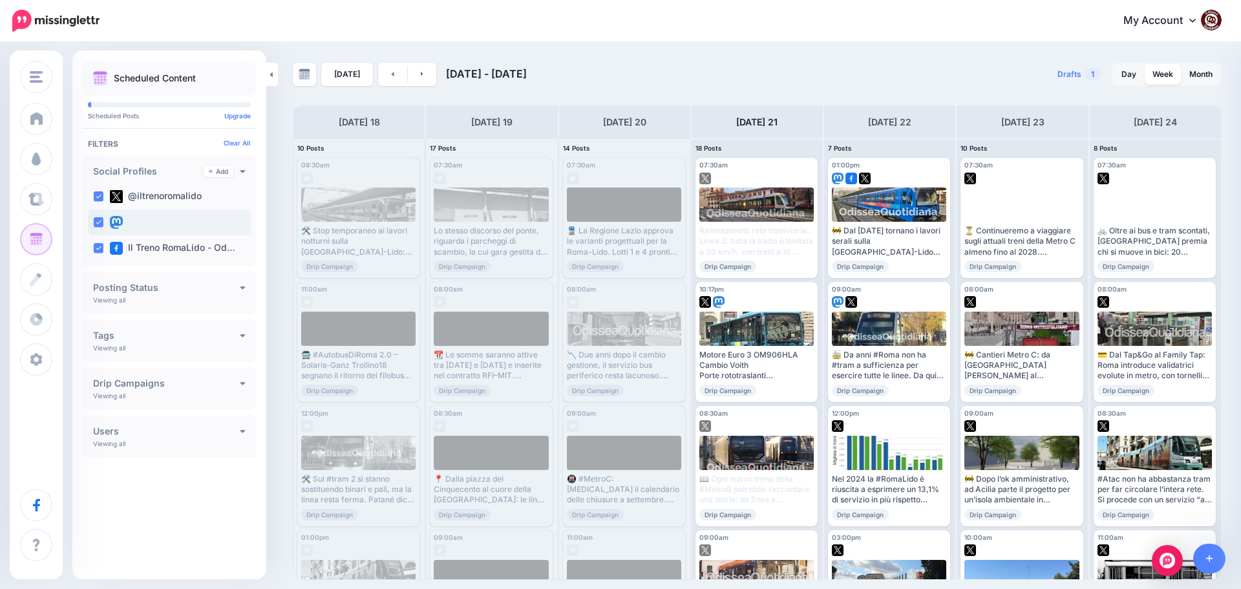
click at [118, 220] on img at bounding box center [116, 222] width 13 height 13
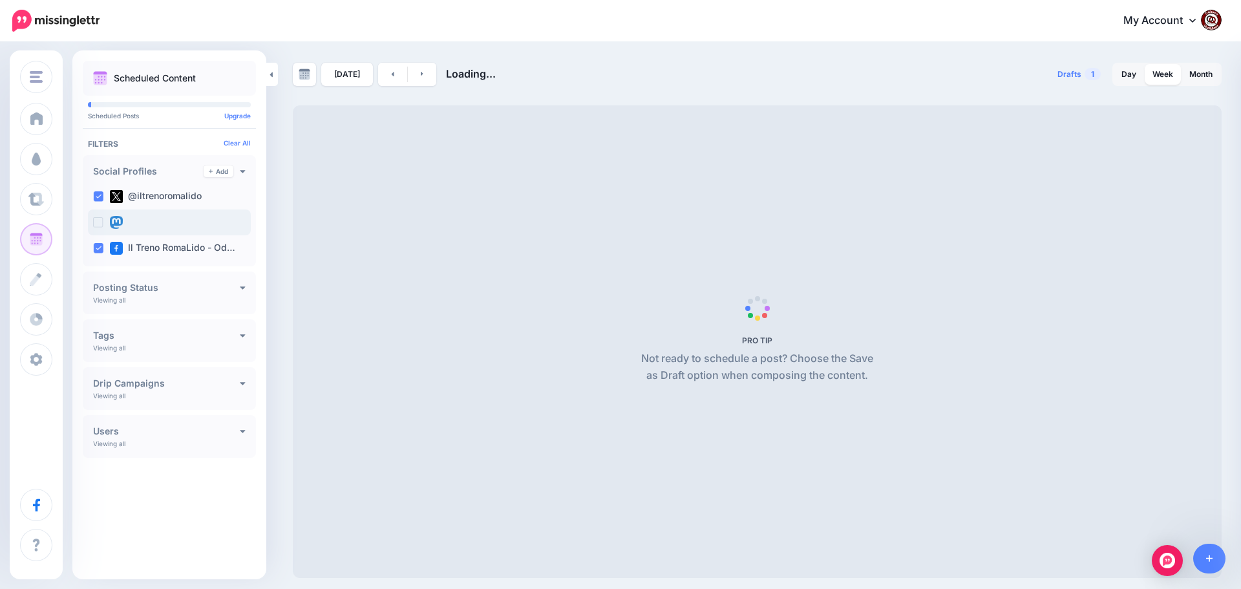
click at [118, 220] on img at bounding box center [116, 222] width 13 height 13
